Goal: Information Seeking & Learning: Learn about a topic

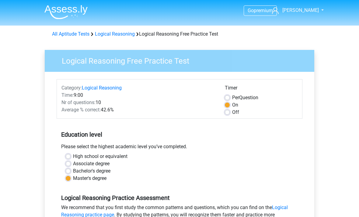
scroll to position [182, 0]
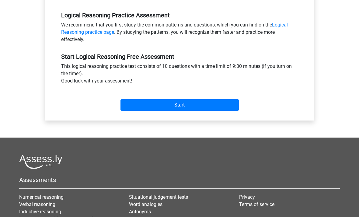
click at [183, 104] on input "Start" at bounding box center [179, 105] width 118 height 12
click at [183, 103] on input "Start" at bounding box center [179, 105] width 118 height 12
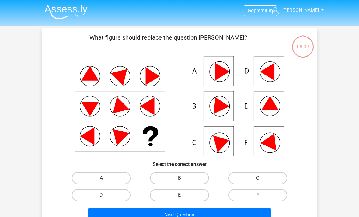
click at [179, 197] on input "E" at bounding box center [181, 197] width 4 height 4
radio input "true"
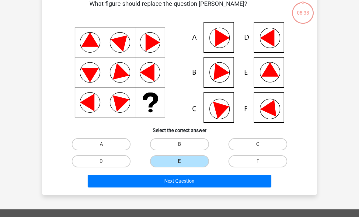
scroll to position [34, 0]
click at [183, 180] on button "Next Question" at bounding box center [180, 180] width 184 height 13
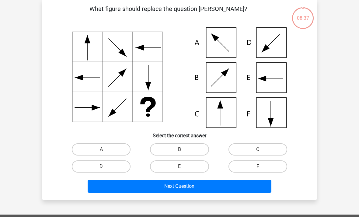
scroll to position [28, 0]
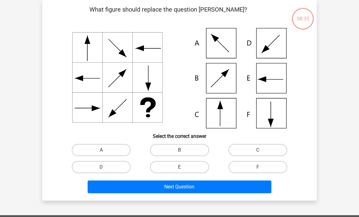
click at [261, 150] on input "C" at bounding box center [259, 152] width 4 height 4
radio input "true"
click at [184, 186] on button "Next Question" at bounding box center [180, 186] width 184 height 13
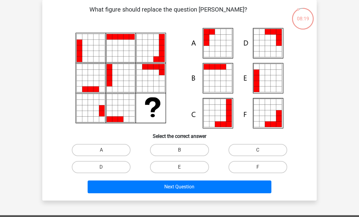
click at [104, 148] on label "A" at bounding box center [101, 150] width 59 height 12
click at [104, 150] on input "A" at bounding box center [103, 152] width 4 height 4
radio input "true"
click at [184, 186] on button "Next Question" at bounding box center [180, 186] width 184 height 13
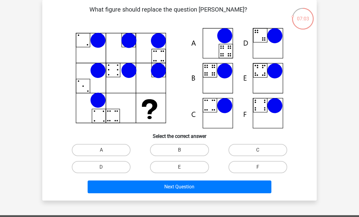
click at [255, 152] on label "C" at bounding box center [257, 150] width 59 height 12
click at [257, 152] on input "C" at bounding box center [259, 152] width 4 height 4
radio input "true"
click at [182, 181] on button "Next Question" at bounding box center [180, 186] width 184 height 13
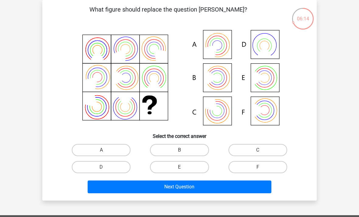
click at [180, 152] on input "B" at bounding box center [181, 152] width 4 height 4
radio input "true"
click at [176, 187] on button "Next Question" at bounding box center [180, 186] width 184 height 13
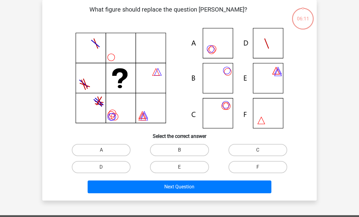
click at [184, 150] on label "B" at bounding box center [179, 150] width 59 height 12
click at [183, 150] on input "B" at bounding box center [181, 152] width 4 height 4
radio input "true"
click at [183, 184] on button "Next Question" at bounding box center [180, 186] width 184 height 13
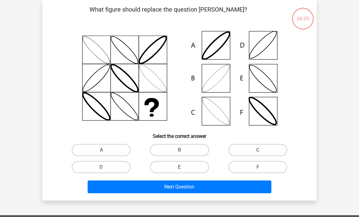
click at [183, 150] on label "B" at bounding box center [179, 150] width 59 height 12
click at [183, 150] on input "B" at bounding box center [181, 152] width 4 height 4
radio input "true"
click at [185, 186] on button "Next Question" at bounding box center [180, 186] width 184 height 13
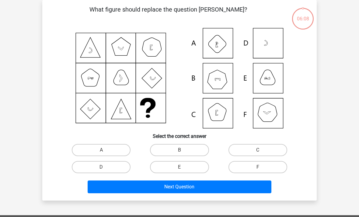
click at [185, 151] on label "B" at bounding box center [179, 150] width 59 height 12
click at [183, 151] on input "B" at bounding box center [181, 152] width 4 height 4
radio input "true"
click at [187, 189] on button "Next Question" at bounding box center [180, 186] width 184 height 13
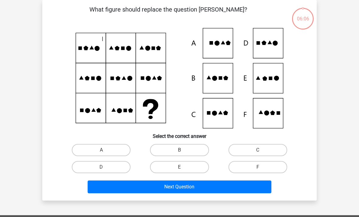
click at [184, 151] on label "B" at bounding box center [179, 150] width 59 height 12
click at [183, 151] on input "B" at bounding box center [181, 152] width 4 height 4
radio input "true"
click at [188, 189] on button "Next Question" at bounding box center [180, 186] width 184 height 13
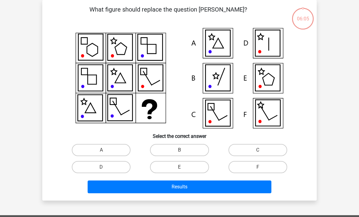
click at [183, 148] on label "B" at bounding box center [179, 150] width 59 height 12
click at [183, 150] on input "B" at bounding box center [181, 152] width 4 height 4
radio input "true"
click at [185, 186] on button "Results" at bounding box center [180, 186] width 184 height 13
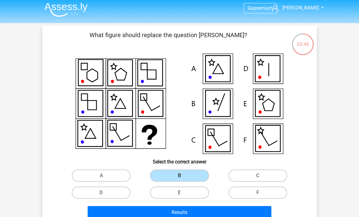
scroll to position [0, 0]
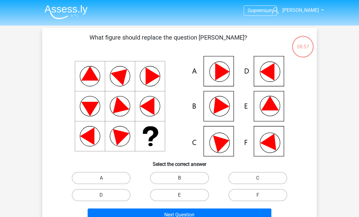
click at [187, 195] on label "E" at bounding box center [179, 195] width 59 height 12
click at [183, 195] on input "E" at bounding box center [181, 197] width 4 height 4
radio input "true"
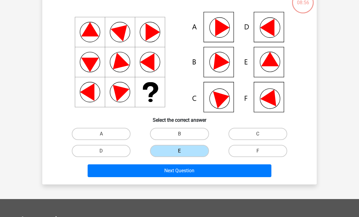
scroll to position [50, 0]
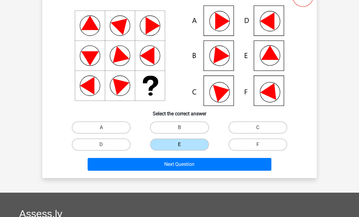
click at [187, 166] on button "Next Question" at bounding box center [180, 164] width 184 height 13
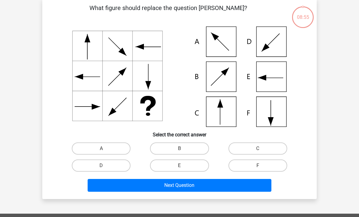
scroll to position [28, 0]
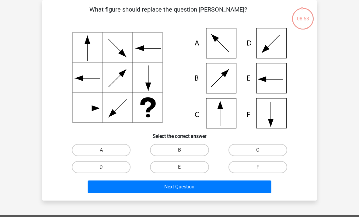
click at [259, 153] on input "C" at bounding box center [259, 152] width 4 height 4
radio input "true"
click at [183, 185] on button "Next Question" at bounding box center [180, 186] width 184 height 13
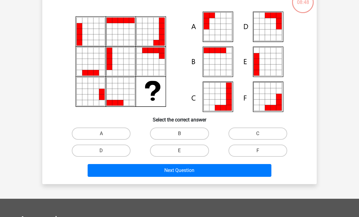
scroll to position [44, 0]
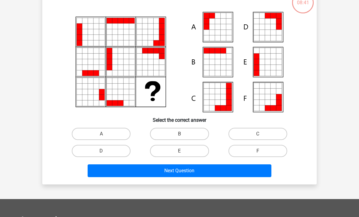
click at [107, 134] on label "A" at bounding box center [101, 134] width 59 height 12
click at [105, 134] on input "A" at bounding box center [103, 136] width 4 height 4
radio input "true"
click at [188, 171] on button "Next Question" at bounding box center [180, 170] width 184 height 13
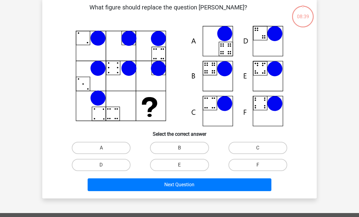
scroll to position [28, 0]
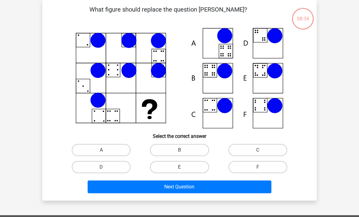
click at [253, 156] on label "C" at bounding box center [257, 150] width 59 height 12
click at [257, 154] on input "C" at bounding box center [259, 152] width 4 height 4
radio input "true"
click at [181, 185] on button "Next Question" at bounding box center [180, 186] width 184 height 13
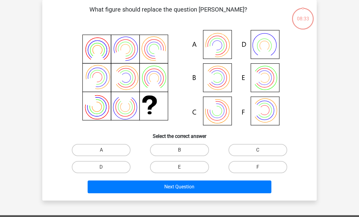
click at [187, 147] on label "B" at bounding box center [179, 150] width 59 height 12
click at [183, 150] on input "B" at bounding box center [181, 152] width 4 height 4
radio input "true"
click at [182, 191] on button "Next Question" at bounding box center [180, 186] width 184 height 13
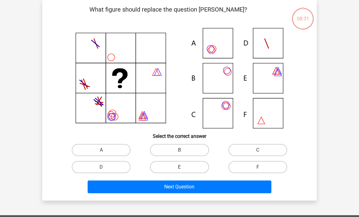
click at [188, 149] on label "B" at bounding box center [179, 150] width 59 height 12
click at [183, 150] on input "B" at bounding box center [181, 152] width 4 height 4
radio input "true"
click at [187, 189] on button "Next Question" at bounding box center [180, 186] width 184 height 13
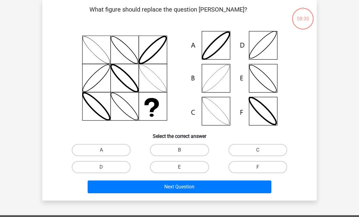
click at [188, 150] on label "B" at bounding box center [179, 150] width 59 height 12
click at [183, 150] on input "B" at bounding box center [181, 152] width 4 height 4
radio input "true"
click at [189, 191] on button "Next Question" at bounding box center [180, 186] width 184 height 13
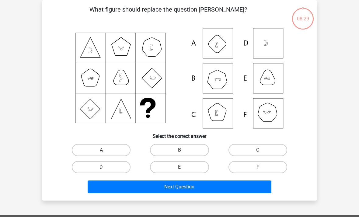
click at [188, 148] on label "B" at bounding box center [179, 150] width 59 height 12
click at [183, 150] on input "B" at bounding box center [181, 152] width 4 height 4
radio input "true"
click at [188, 188] on button "Next Question" at bounding box center [180, 186] width 184 height 13
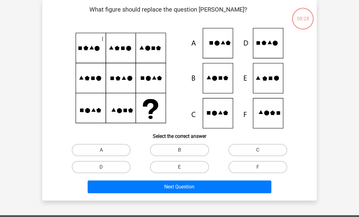
click at [187, 149] on label "B" at bounding box center [179, 150] width 59 height 12
click at [183, 150] on input "B" at bounding box center [181, 152] width 4 height 4
radio input "true"
click at [184, 186] on button "Next Question" at bounding box center [180, 186] width 184 height 13
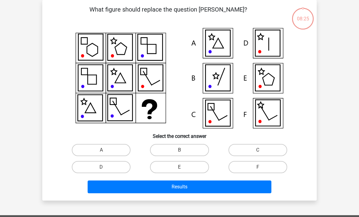
click at [185, 156] on label "B" at bounding box center [179, 150] width 59 height 12
click at [183, 154] on input "B" at bounding box center [181, 152] width 4 height 4
radio input "true"
click at [195, 187] on button "Results" at bounding box center [180, 186] width 184 height 13
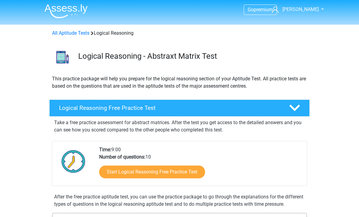
scroll to position [1, 0]
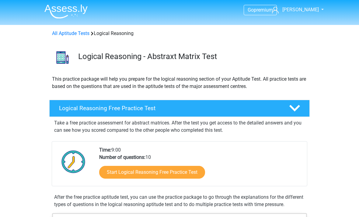
click at [177, 173] on link "Start Logical Reasoning Free Practice Test" at bounding box center [152, 172] width 106 height 13
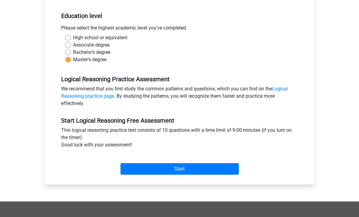
scroll to position [129, 0]
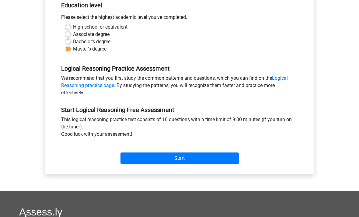
click at [185, 159] on input "Start" at bounding box center [179, 158] width 118 height 12
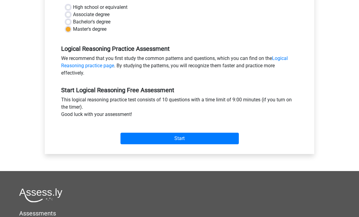
click at [186, 135] on input "Start" at bounding box center [179, 139] width 118 height 12
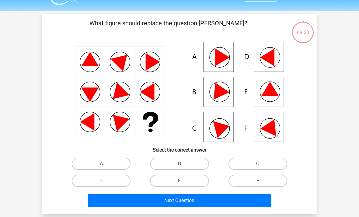
scroll to position [15, 0]
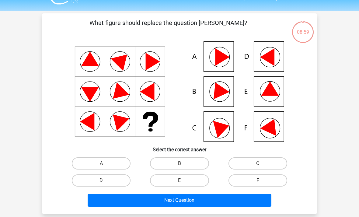
click at [186, 177] on label "E" at bounding box center [179, 180] width 59 height 12
click at [183, 180] on input "E" at bounding box center [181, 182] width 4 height 4
radio input "true"
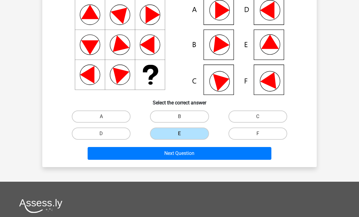
scroll to position [61, 0]
click at [199, 153] on button "Next Question" at bounding box center [180, 153] width 184 height 13
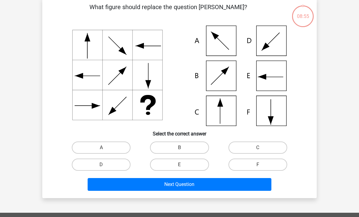
scroll to position [28, 0]
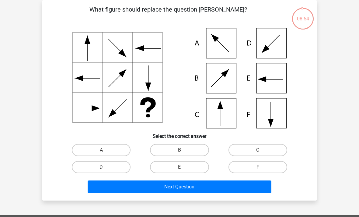
click at [221, 112] on icon at bounding box center [179, 78] width 245 height 100
click at [254, 149] on label "C" at bounding box center [257, 150] width 59 height 12
click at [257, 150] on input "C" at bounding box center [259, 152] width 4 height 4
radio input "true"
click at [196, 184] on button "Next Question" at bounding box center [180, 186] width 184 height 13
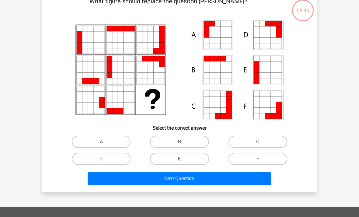
scroll to position [36, 0]
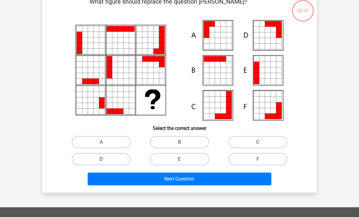
click at [102, 140] on label "A" at bounding box center [101, 142] width 59 height 12
click at [102, 142] on input "A" at bounding box center [103, 144] width 4 height 4
radio input "true"
click at [189, 169] on div "Next Question" at bounding box center [179, 177] width 255 height 20
click at [186, 179] on button "Next Question" at bounding box center [180, 178] width 184 height 13
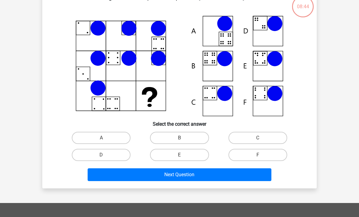
scroll to position [39, 0]
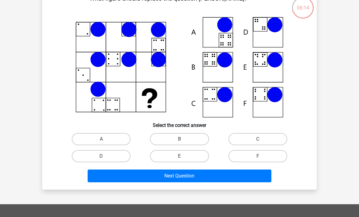
click at [180, 140] on input "B" at bounding box center [181, 141] width 4 height 4
radio input "true"
click at [178, 174] on button "Next Question" at bounding box center [180, 175] width 184 height 13
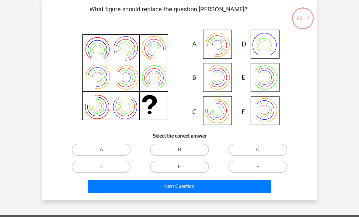
scroll to position [28, 0]
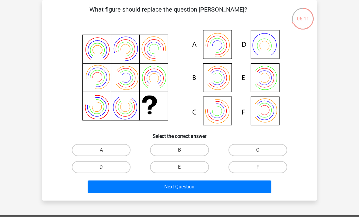
click at [185, 149] on label "B" at bounding box center [179, 150] width 59 height 12
click at [183, 150] on input "B" at bounding box center [181, 152] width 4 height 4
radio input "true"
click at [189, 187] on button "Next Question" at bounding box center [180, 186] width 184 height 13
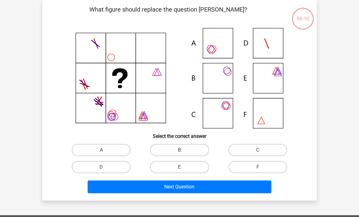
click at [187, 152] on label "B" at bounding box center [179, 150] width 59 height 12
click at [183, 152] on input "B" at bounding box center [181, 152] width 4 height 4
radio input "true"
click at [189, 186] on button "Next Question" at bounding box center [180, 186] width 184 height 13
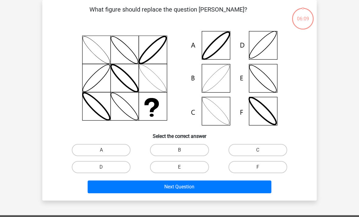
click at [188, 149] on label "B" at bounding box center [179, 150] width 59 height 12
click at [183, 150] on input "B" at bounding box center [181, 152] width 4 height 4
radio input "true"
click at [191, 185] on button "Next Question" at bounding box center [180, 186] width 184 height 13
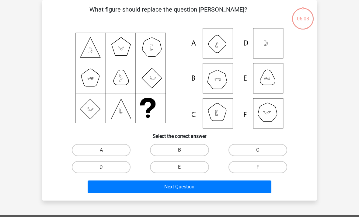
click at [187, 151] on label "B" at bounding box center [179, 150] width 59 height 12
click at [183, 151] on input "B" at bounding box center [181, 152] width 4 height 4
radio input "true"
click at [191, 184] on button "Next Question" at bounding box center [180, 186] width 184 height 13
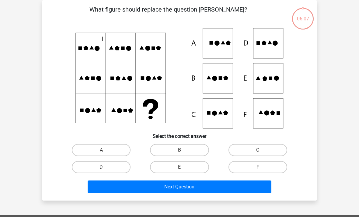
click at [188, 151] on label "B" at bounding box center [179, 150] width 59 height 12
click at [183, 151] on input "B" at bounding box center [181, 152] width 4 height 4
radio input "true"
click at [192, 186] on button "Next Question" at bounding box center [180, 186] width 184 height 13
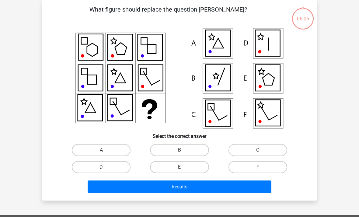
click at [190, 150] on label "B" at bounding box center [179, 150] width 59 height 12
click at [183, 150] on input "B" at bounding box center [181, 152] width 4 height 4
radio input "true"
click at [191, 186] on button "Results" at bounding box center [180, 186] width 184 height 13
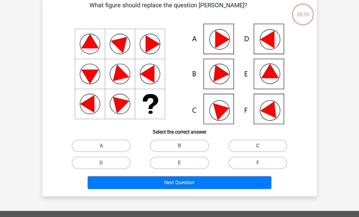
scroll to position [32, 0]
click at [189, 163] on label "E" at bounding box center [179, 163] width 59 height 12
click at [183, 163] on input "E" at bounding box center [181, 165] width 4 height 4
radio input "true"
click at [190, 184] on button "Next Question" at bounding box center [180, 182] width 184 height 13
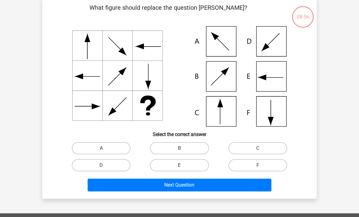
scroll to position [28, 0]
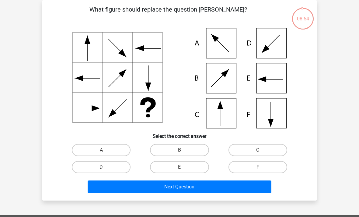
click at [258, 150] on label "C" at bounding box center [257, 150] width 59 height 12
click at [258, 150] on input "C" at bounding box center [259, 152] width 4 height 4
radio input "true"
click at [193, 184] on button "Next Question" at bounding box center [180, 186] width 184 height 13
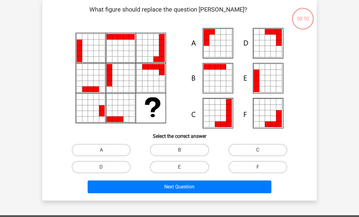
click at [103, 149] on label "A" at bounding box center [101, 150] width 59 height 12
click at [103, 150] on input "A" at bounding box center [103, 152] width 4 height 4
radio input "true"
click at [184, 188] on button "Next Question" at bounding box center [180, 186] width 184 height 13
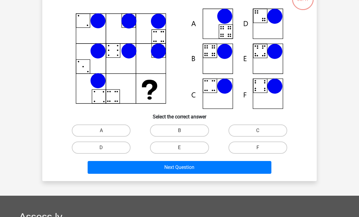
scroll to position [47, 0]
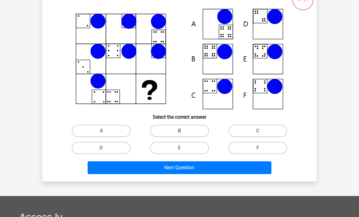
click at [187, 132] on label "B" at bounding box center [179, 131] width 59 height 12
click at [183, 132] on input "B" at bounding box center [181, 133] width 4 height 4
radio input "true"
click at [187, 168] on button "Next Question" at bounding box center [180, 167] width 184 height 13
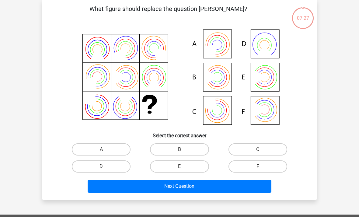
scroll to position [28, 0]
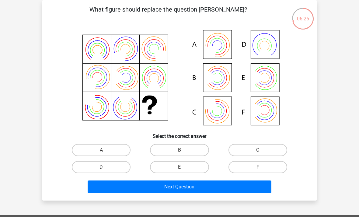
click at [206, 109] on icon at bounding box center [179, 78] width 245 height 100
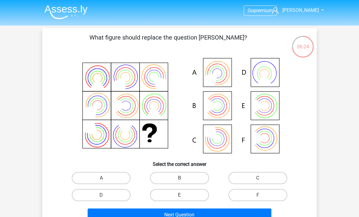
scroll to position [2, 0]
